Goal: Information Seeking & Learning: Understand process/instructions

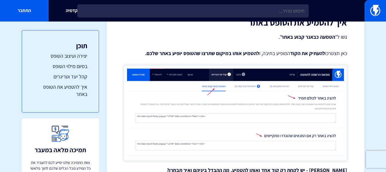
scroll to position [1804, 0]
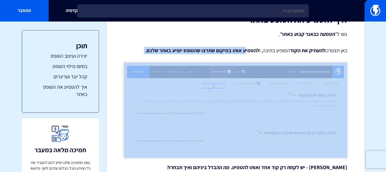
drag, startPoint x: 244, startPoint y: 41, endPoint x: 163, endPoint y: 47, distance: 81.9
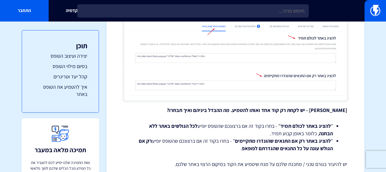
scroll to position [1862, 0]
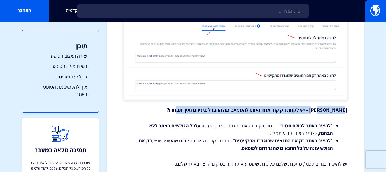
drag, startPoint x: 339, startPoint y: 101, endPoint x: 202, endPoint y: 103, distance: 137.5
click at [202, 106] on p "[PERSON_NAME] - יש לקחת רק קוד אחד ואותו להטמיע. מה ההבדל ביניהם ואיך תבחרו?" at bounding box center [235, 109] width 223 height 7
click at [202, 106] on strong "מה ההבדל ביניהם ואיך תבחרו?" at bounding box center [198, 109] width 63 height 7
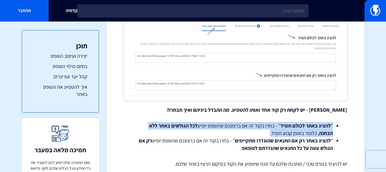
drag, startPoint x: 336, startPoint y: 114, endPoint x: 244, endPoint y: 122, distance: 92.0
click at [244, 122] on ul "" להציג באתר לכולם תמיד " - בחרו בקוד זה אם ברצונכם שהטופס יופיע לכל הגולשים בא…" at bounding box center [236, 137] width 206 height 30
click at [244, 122] on li "" להציג באתר לכולם תמיד " - בחרו בקוד זה אם ברצונכם שהטופס יופיע לכל הגולשים בא…" at bounding box center [235, 129] width 195 height 15
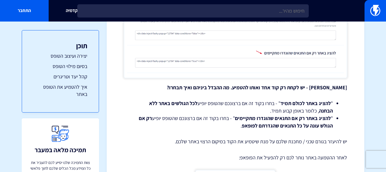
scroll to position [1890, 0]
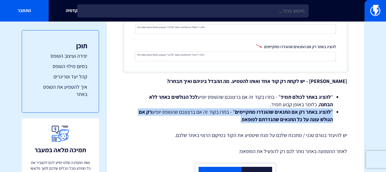
drag, startPoint x: 328, startPoint y: 107, endPoint x: 223, endPoint y: 114, distance: 104.5
click at [223, 114] on li "" להציג באתר רק אם התנאים שהוגדרו מתקיימים " - בחרו בקוד זה אם ברצונכם שהטופס י…" at bounding box center [235, 115] width 195 height 15
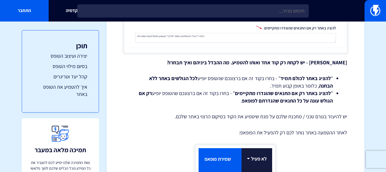
scroll to position [1919, 0]
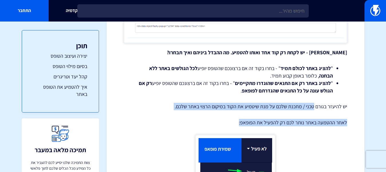
drag, startPoint x: 314, startPoint y: 100, endPoint x: 223, endPoint y: 105, distance: 91.2
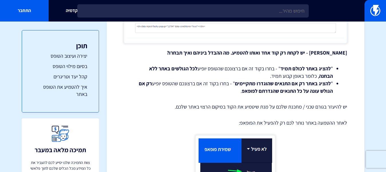
scroll to position [1913, 0]
